Goal: Use online tool/utility: Utilize a website feature to perform a specific function

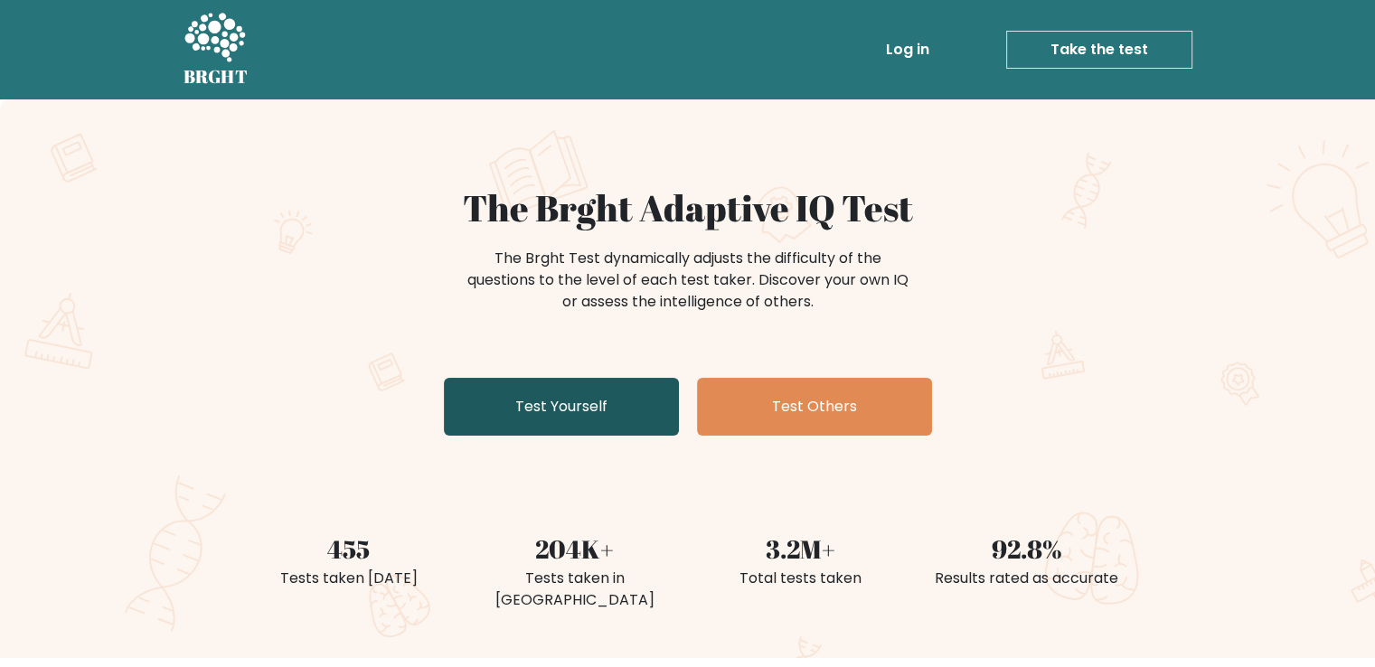
click at [555, 420] on link "Test Yourself" at bounding box center [561, 407] width 235 height 58
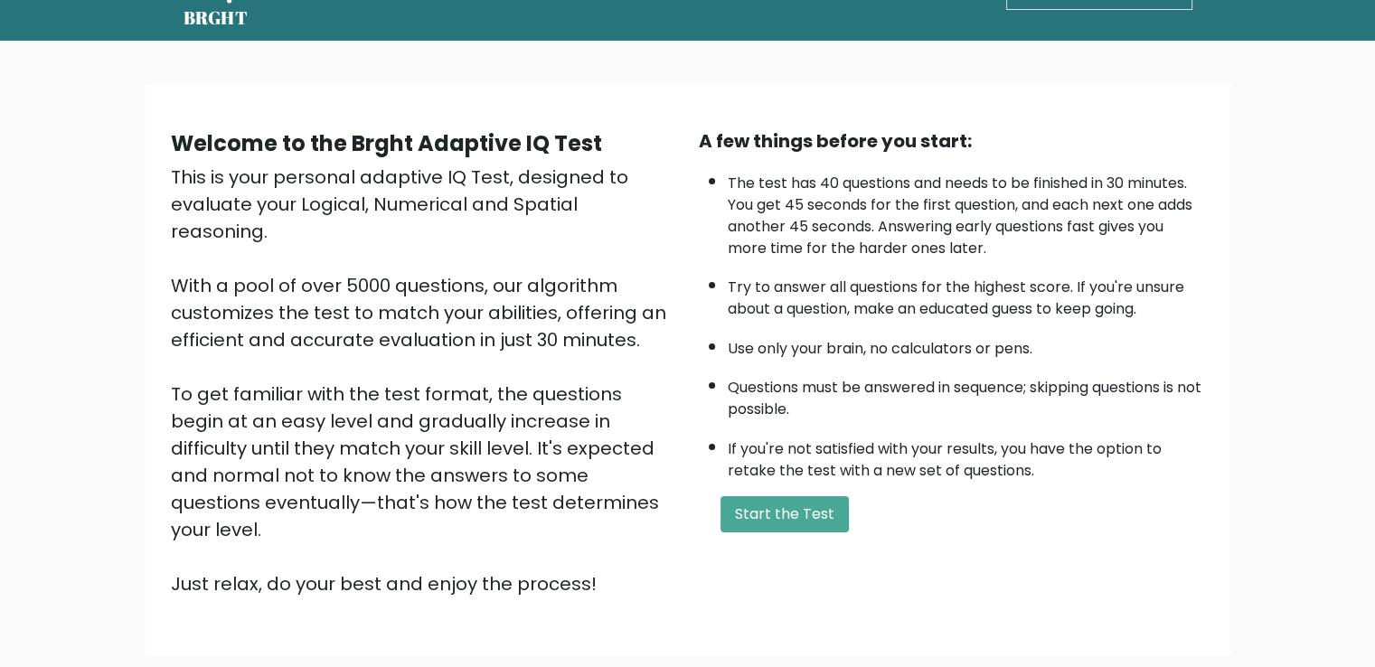
scroll to position [90, 0]
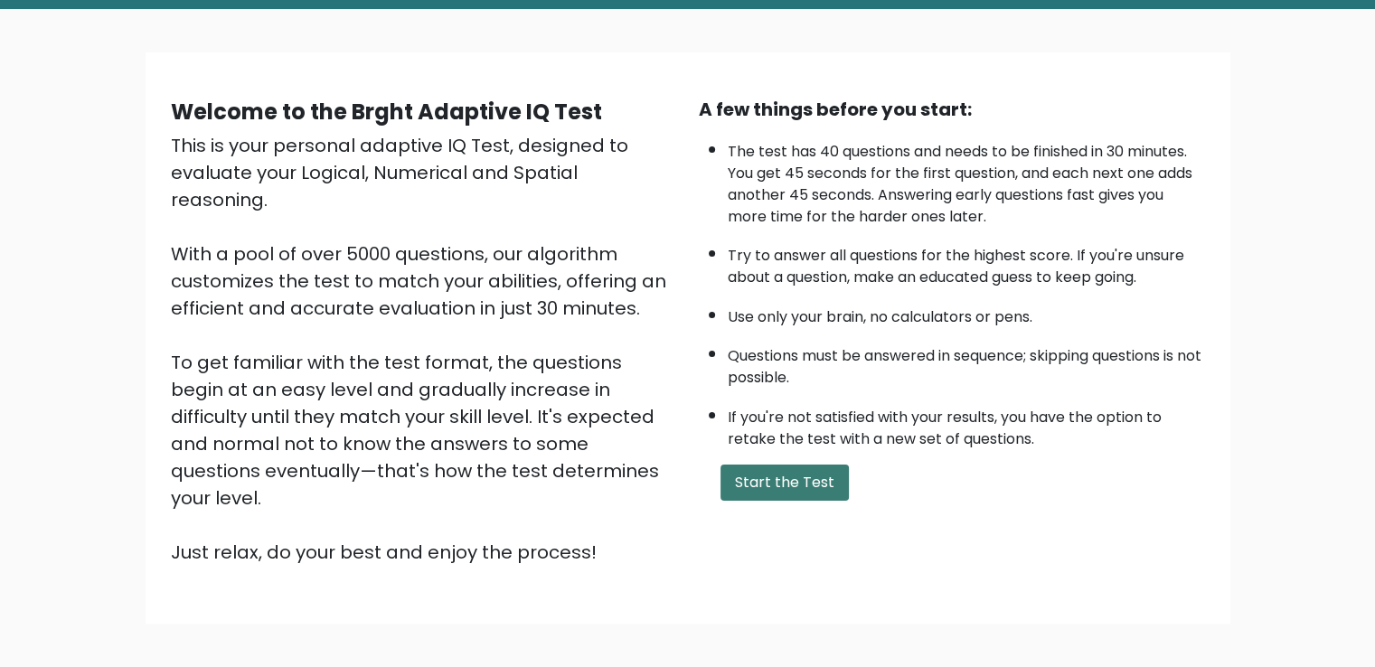
click at [793, 468] on button "Start the Test" at bounding box center [784, 483] width 128 height 36
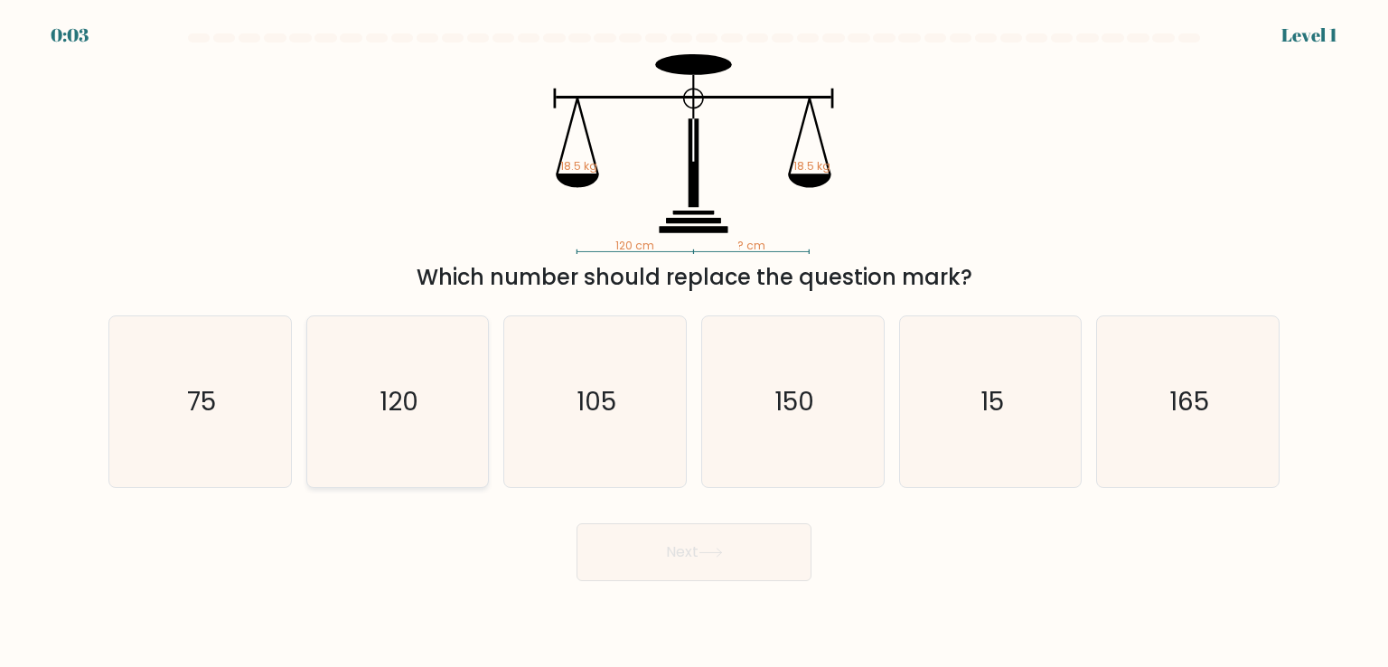
click at [437, 361] on icon "120" at bounding box center [398, 401] width 170 height 170
click at [694, 343] on input "b. 120" at bounding box center [694, 338] width 1 height 9
radio input "true"
click at [687, 550] on button "Next" at bounding box center [694, 552] width 235 height 58
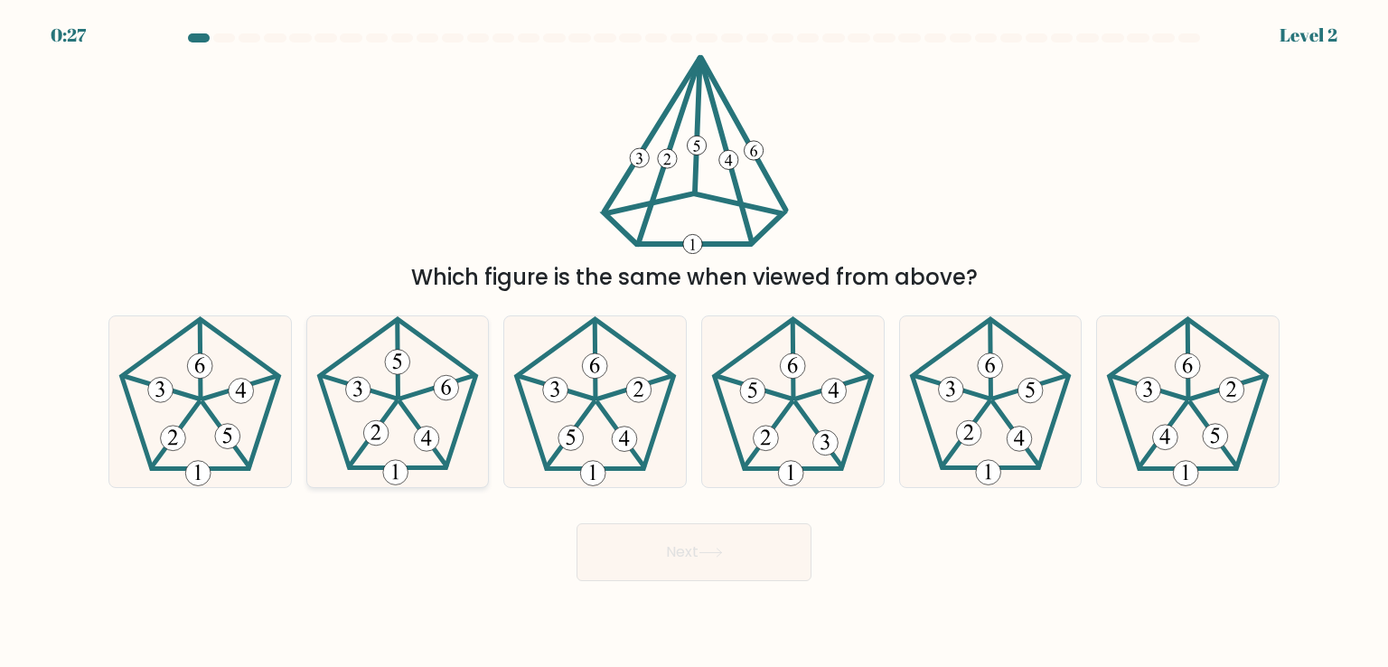
click at [393, 420] on icon at bounding box center [398, 401] width 170 height 170
click at [694, 343] on input "b." at bounding box center [694, 338] width 1 height 9
radio input "true"
click at [674, 551] on button "Next" at bounding box center [694, 552] width 235 height 58
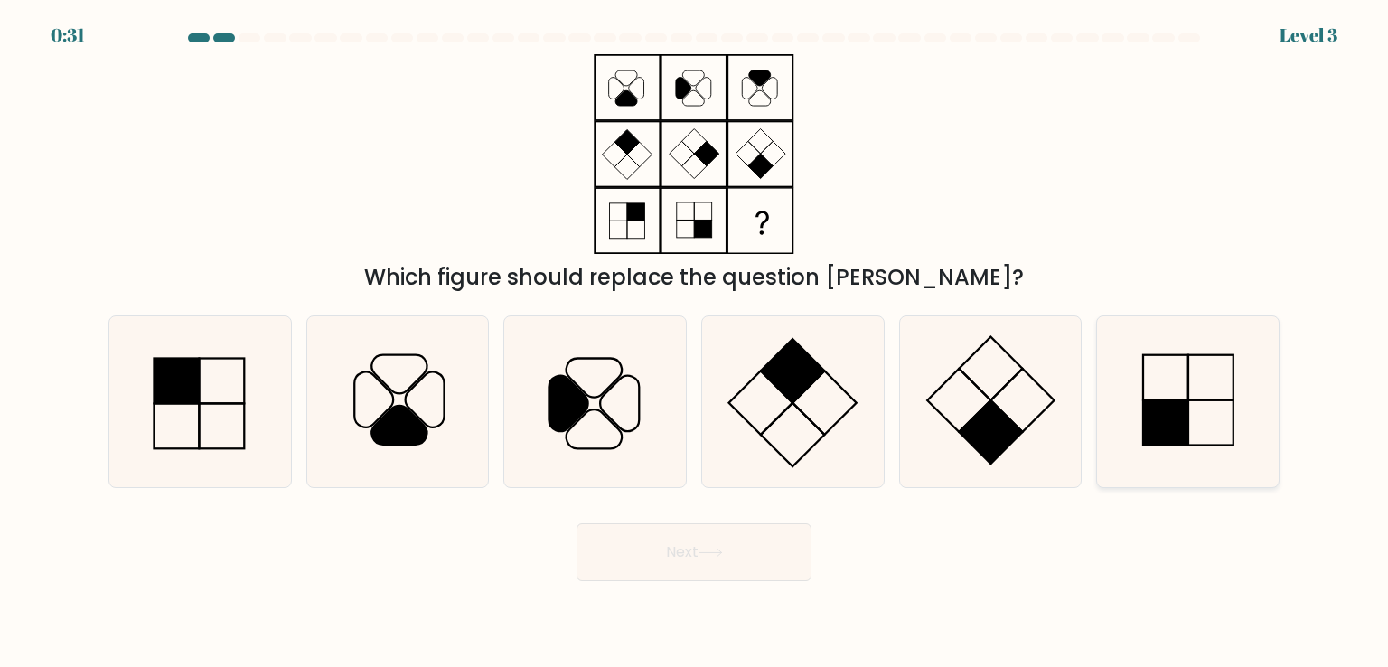
click at [1175, 420] on rect at bounding box center [1165, 422] width 45 height 45
click at [695, 343] on input "f." at bounding box center [694, 338] width 1 height 9
radio input "true"
drag, startPoint x: 710, startPoint y: 563, endPoint x: 707, endPoint y: 540, distance: 23.8
click at [710, 563] on button "Next" at bounding box center [694, 552] width 235 height 58
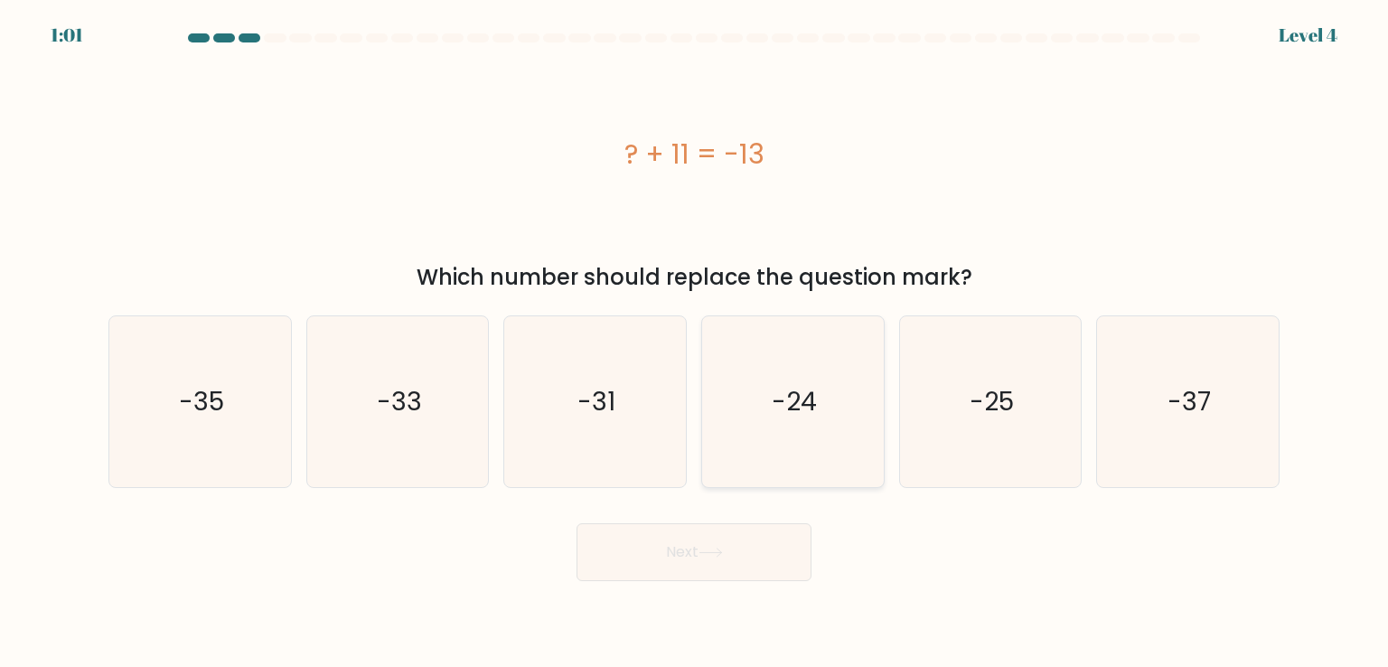
drag, startPoint x: 731, startPoint y: 409, endPoint x: 745, endPoint y: 456, distance: 48.9
click at [733, 417] on icon "-24" at bounding box center [793, 401] width 170 height 170
click at [695, 343] on input "d. -24" at bounding box center [694, 338] width 1 height 9
radio input "true"
click at [712, 548] on icon at bounding box center [711, 553] width 24 height 10
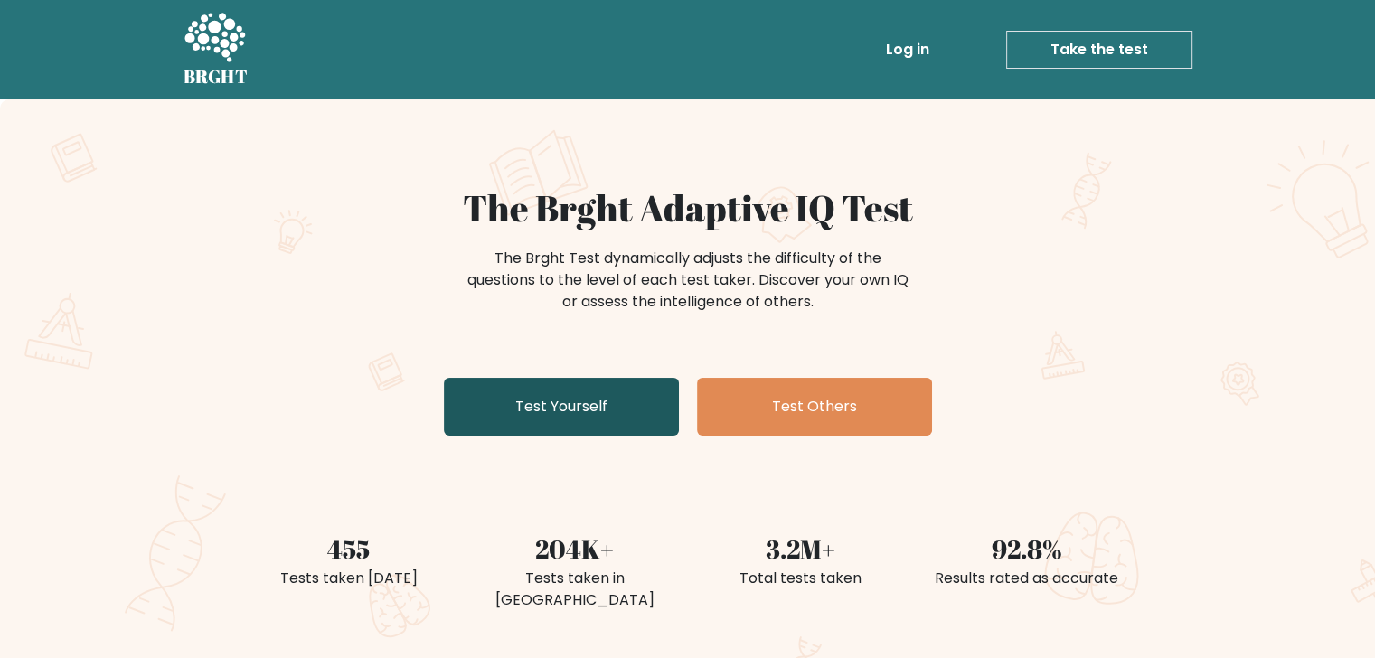
click at [603, 388] on link "Test Yourself" at bounding box center [561, 407] width 235 height 58
